Goal: Task Accomplishment & Management: Manage account settings

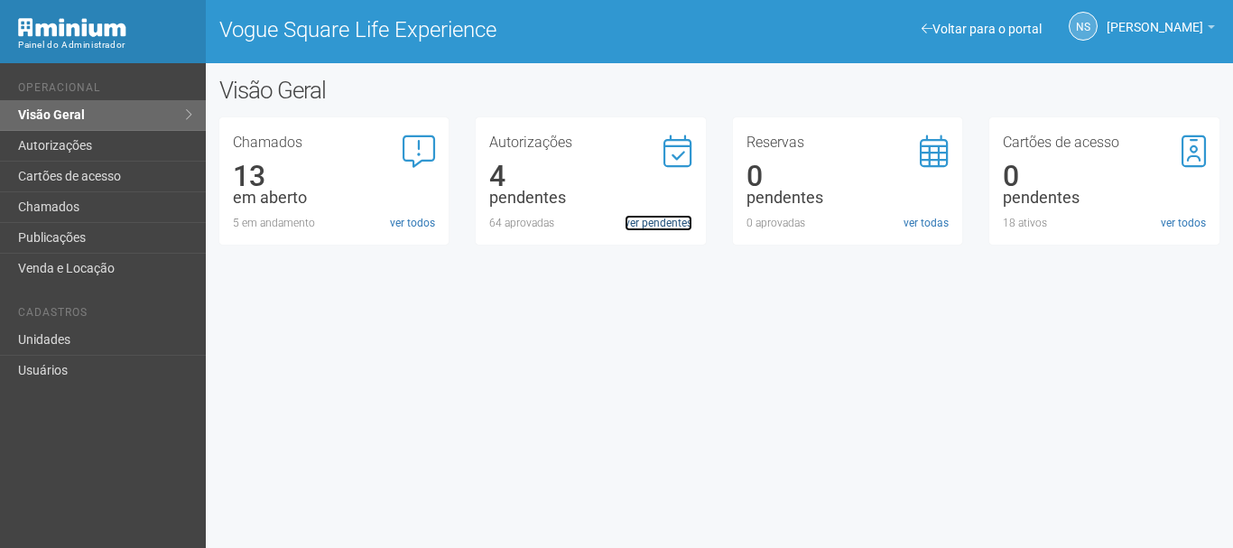
click at [628, 224] on link "ver pendentes" at bounding box center [659, 223] width 68 height 16
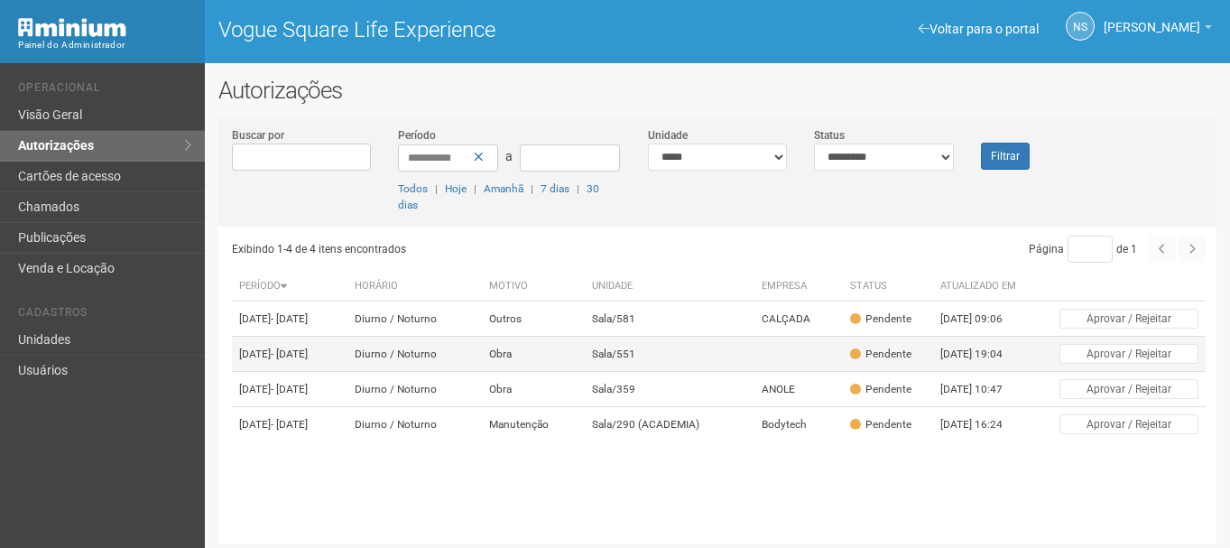
click at [777, 372] on td at bounding box center [799, 354] width 88 height 35
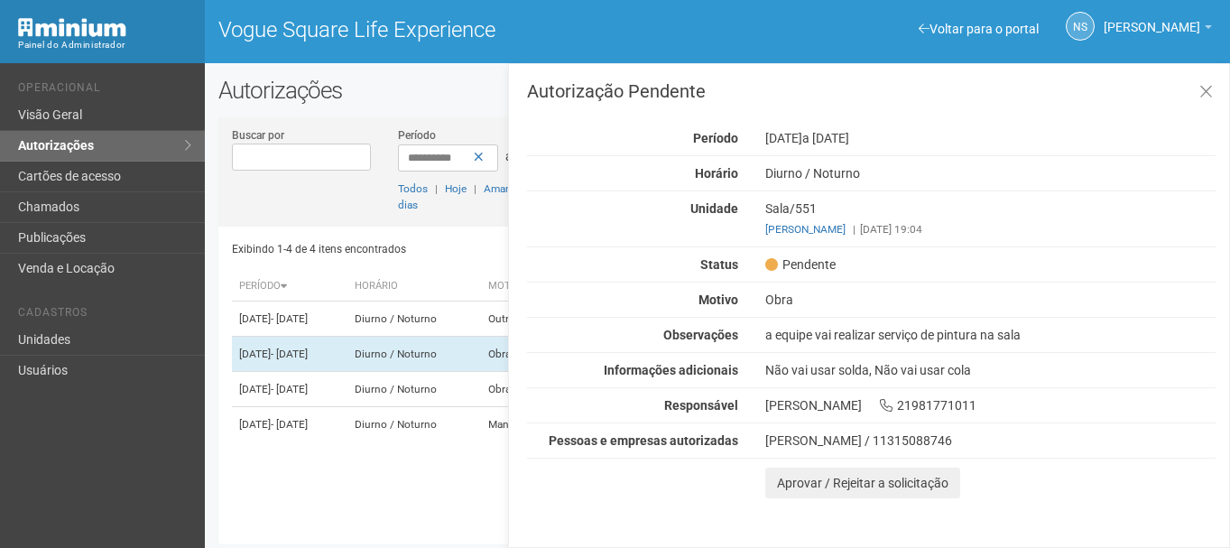
click at [829, 338] on div "a equipe vai realizar serviço de pintura na sala" at bounding box center [990, 335] width 477 height 16
click at [347, 324] on td "15/08/2025 - 15/09/2025" at bounding box center [290, 318] width 116 height 35
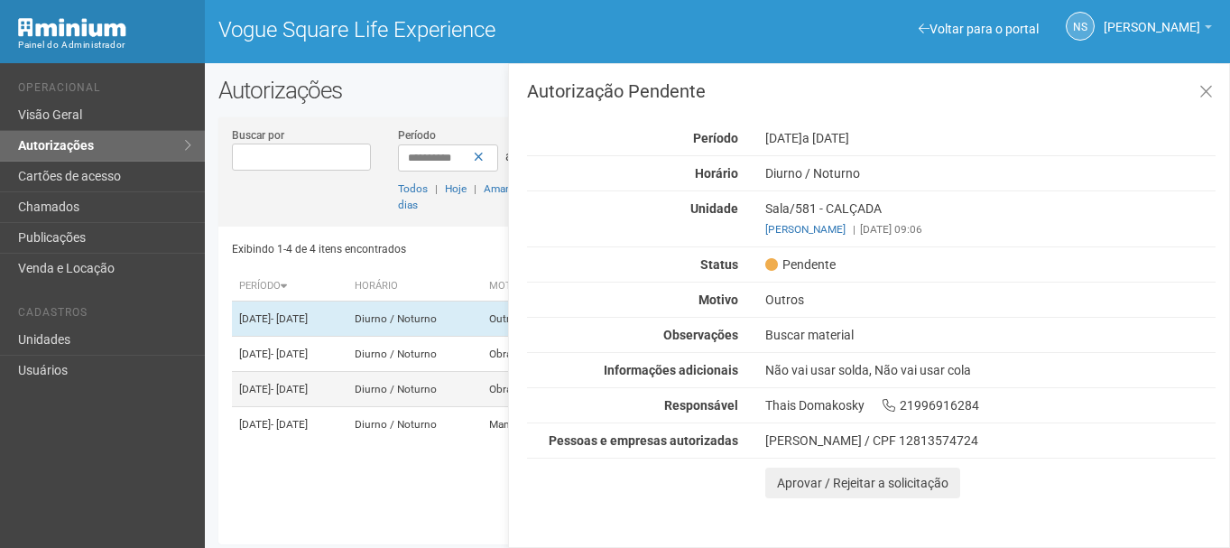
click at [308, 395] on span "- 25/10/2025" at bounding box center [289, 389] width 37 height 13
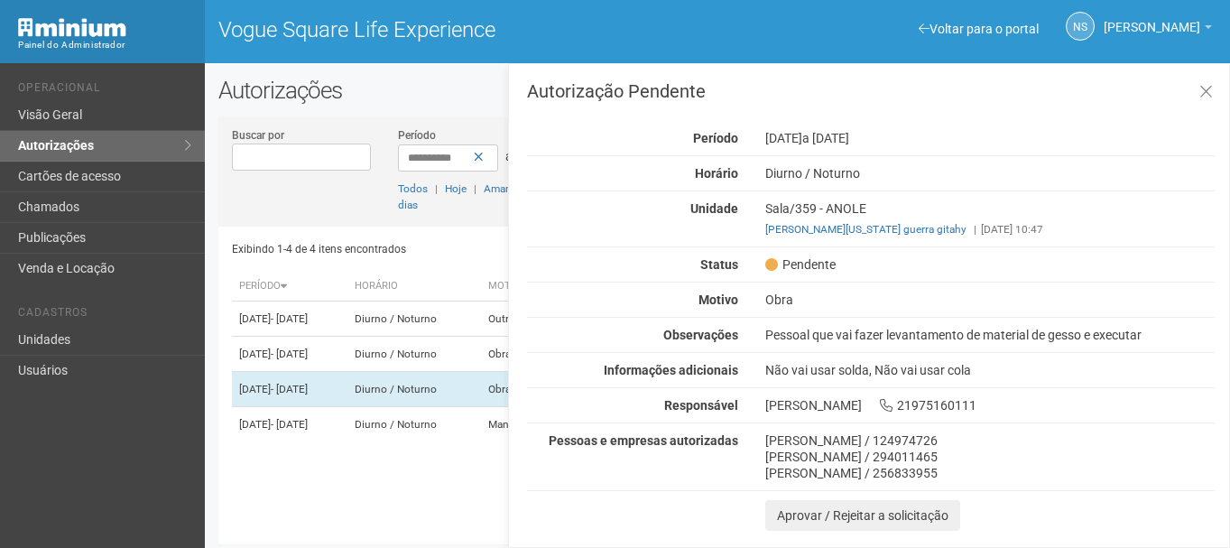
click at [827, 331] on div "Pessoal que vai fazer levantamento de material de gesso e executar" at bounding box center [990, 335] width 477 height 16
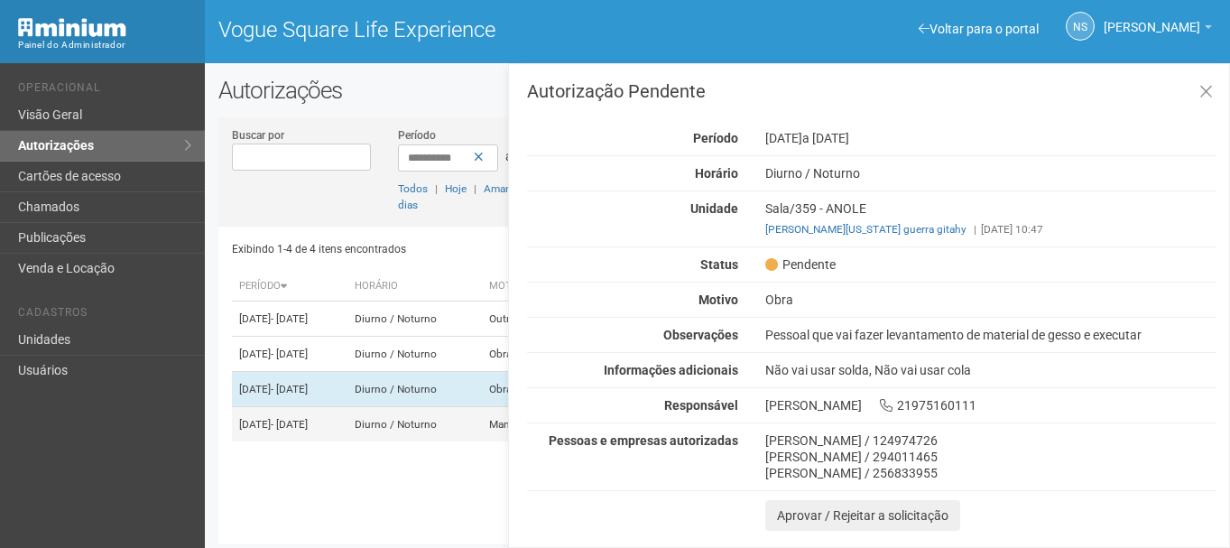
click at [347, 442] on td "21/08/2025 - 22/08/2025" at bounding box center [290, 424] width 116 height 35
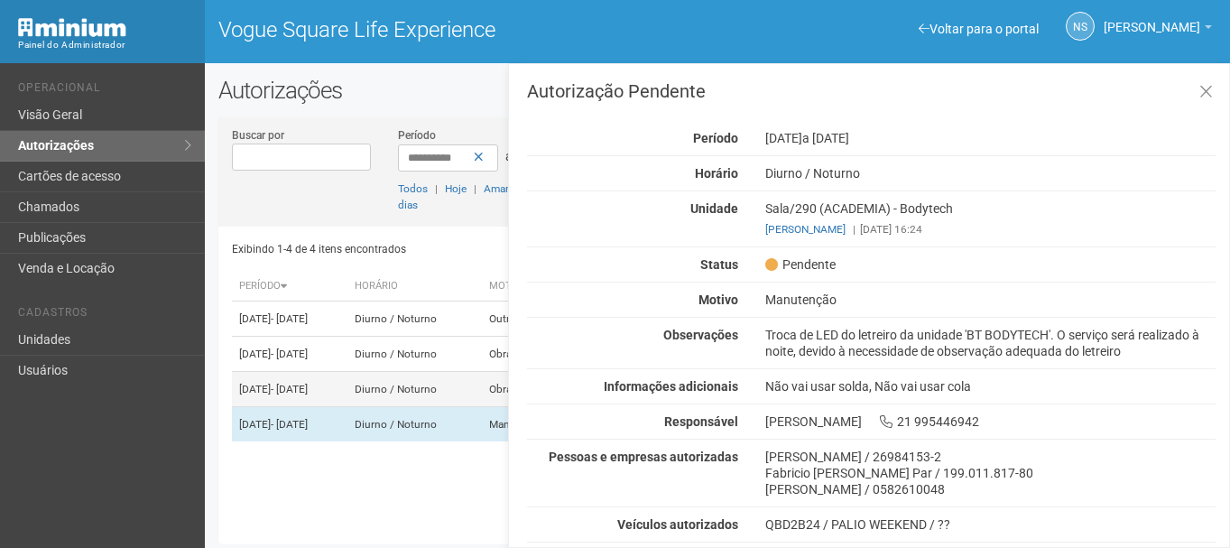
click at [347, 407] on td "21/08/2025 - 25/10/2025" at bounding box center [290, 389] width 116 height 35
